Goal: Find specific page/section: Find specific page/section

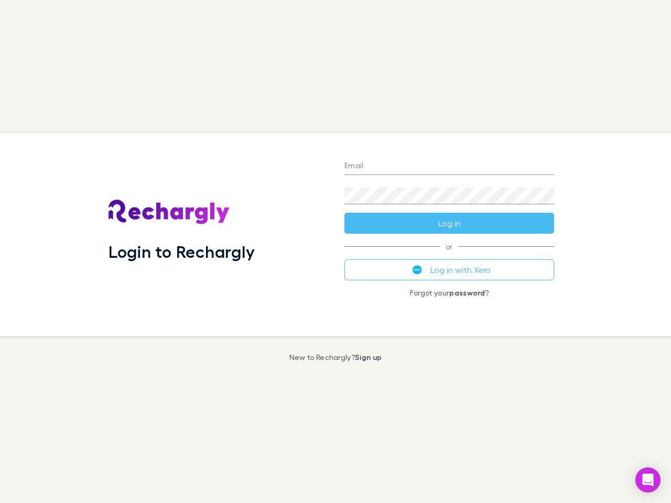
click at [335, 252] on div "Login to Rechargly" at bounding box center [218, 234] width 236 height 203
click at [449, 167] on input "Email" at bounding box center [449, 166] width 210 height 17
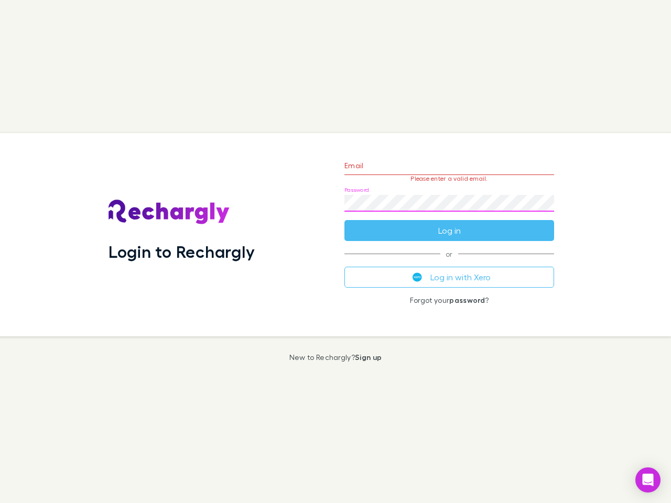
click at [449, 223] on form "Email Please enter a valid email. Password Log in" at bounding box center [449, 195] width 210 height 91
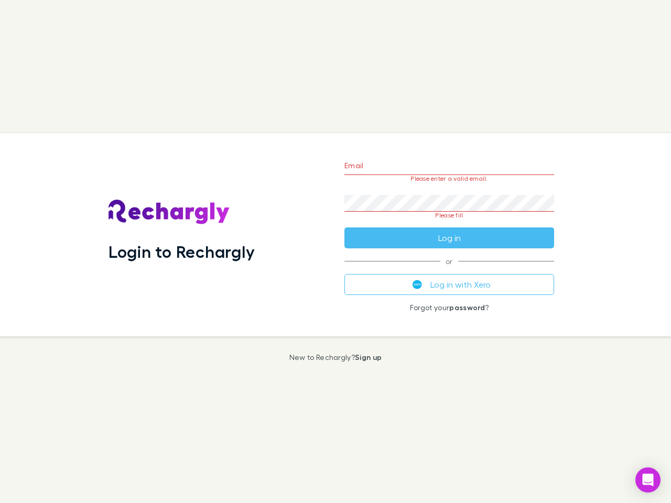
click at [449, 270] on div "Email Please enter a valid email. Password Please fill Log in or Log in with Xe…" at bounding box center [449, 234] width 226 height 203
click at [648, 480] on icon "Open Intercom Messenger" at bounding box center [647, 480] width 11 height 13
